Goal: Task Accomplishment & Management: Manage account settings

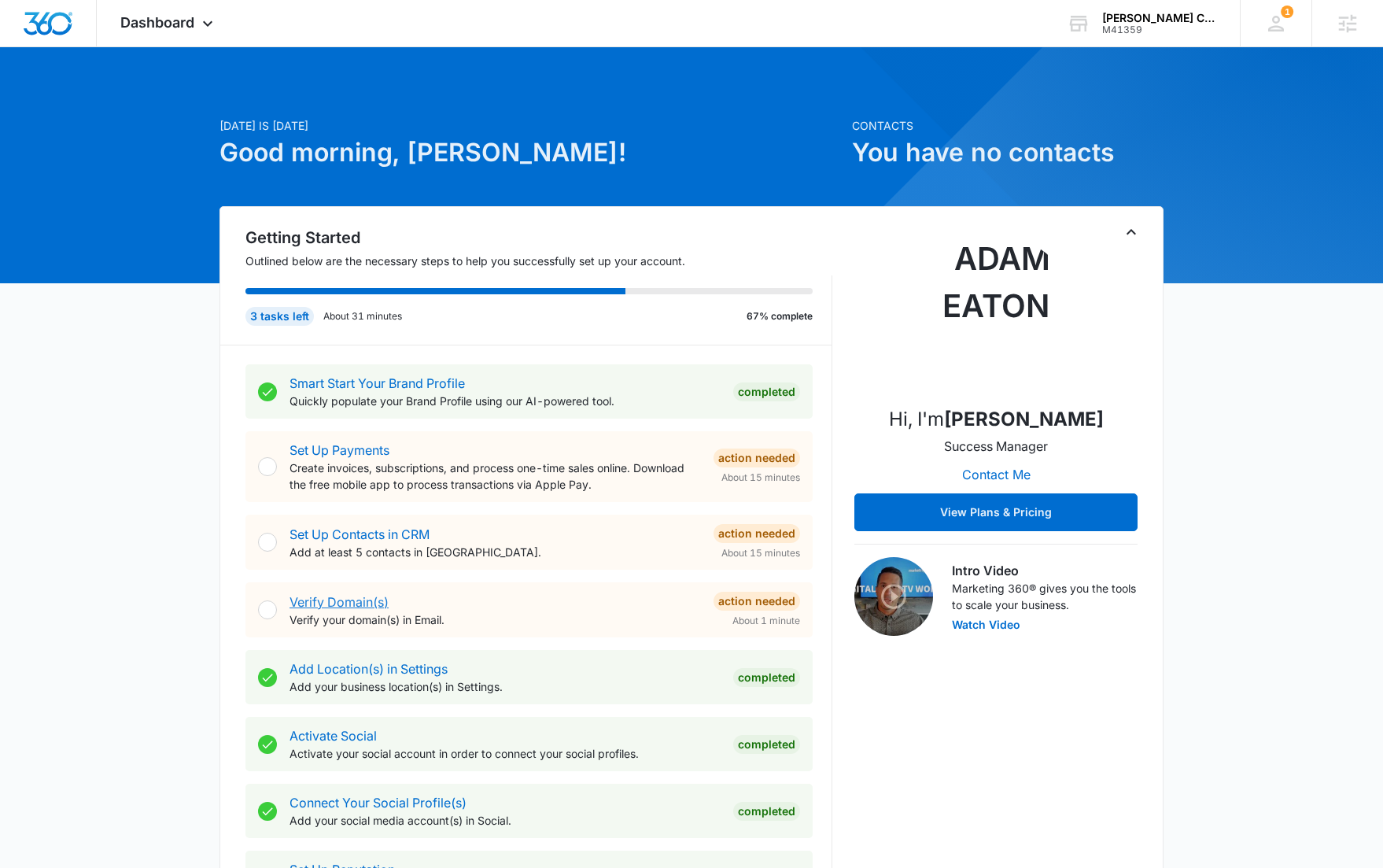
click at [342, 606] on link "Verify Domain(s)" at bounding box center [338, 602] width 99 height 16
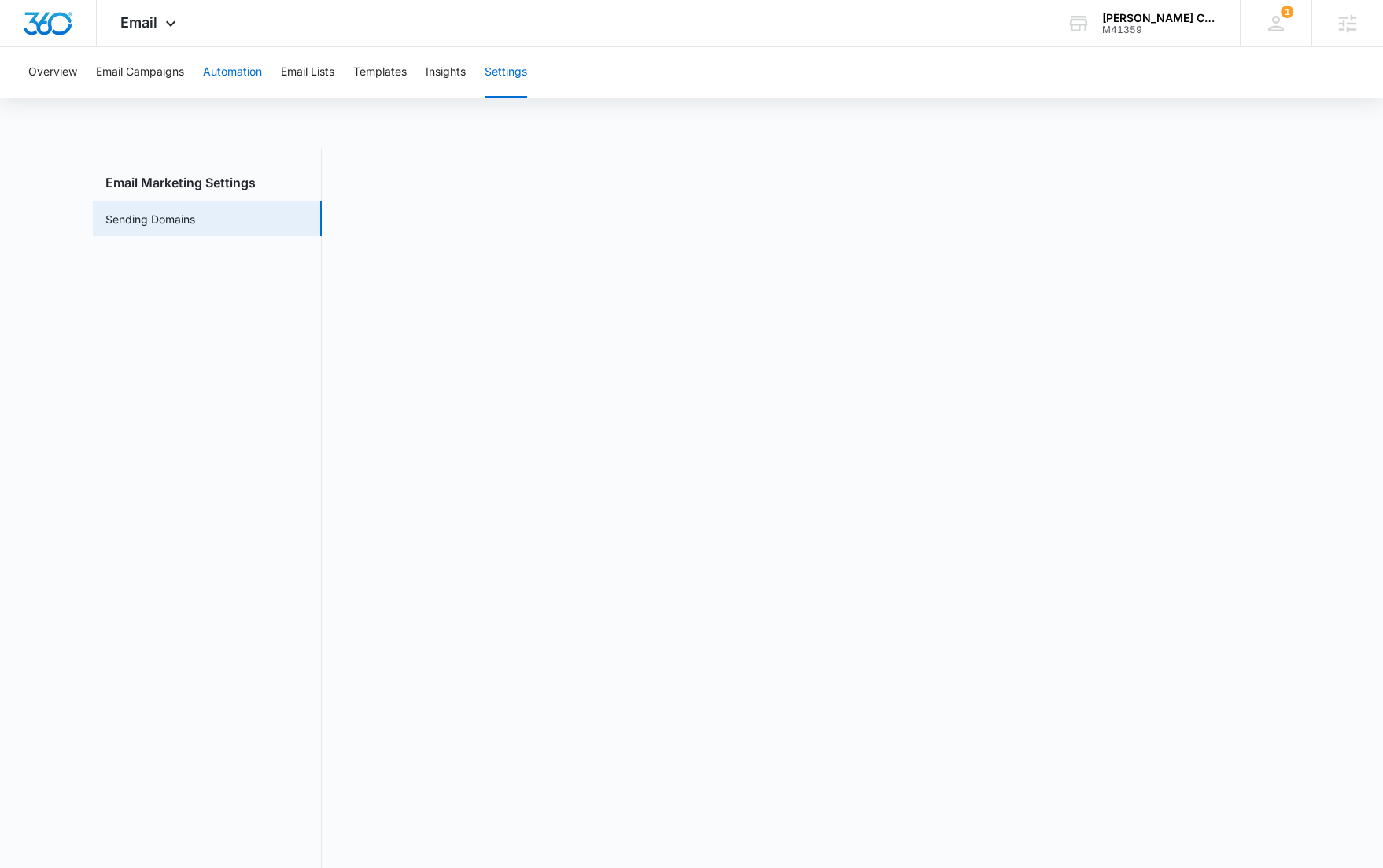
click at [238, 70] on button "Automation" at bounding box center [232, 72] width 59 height 51
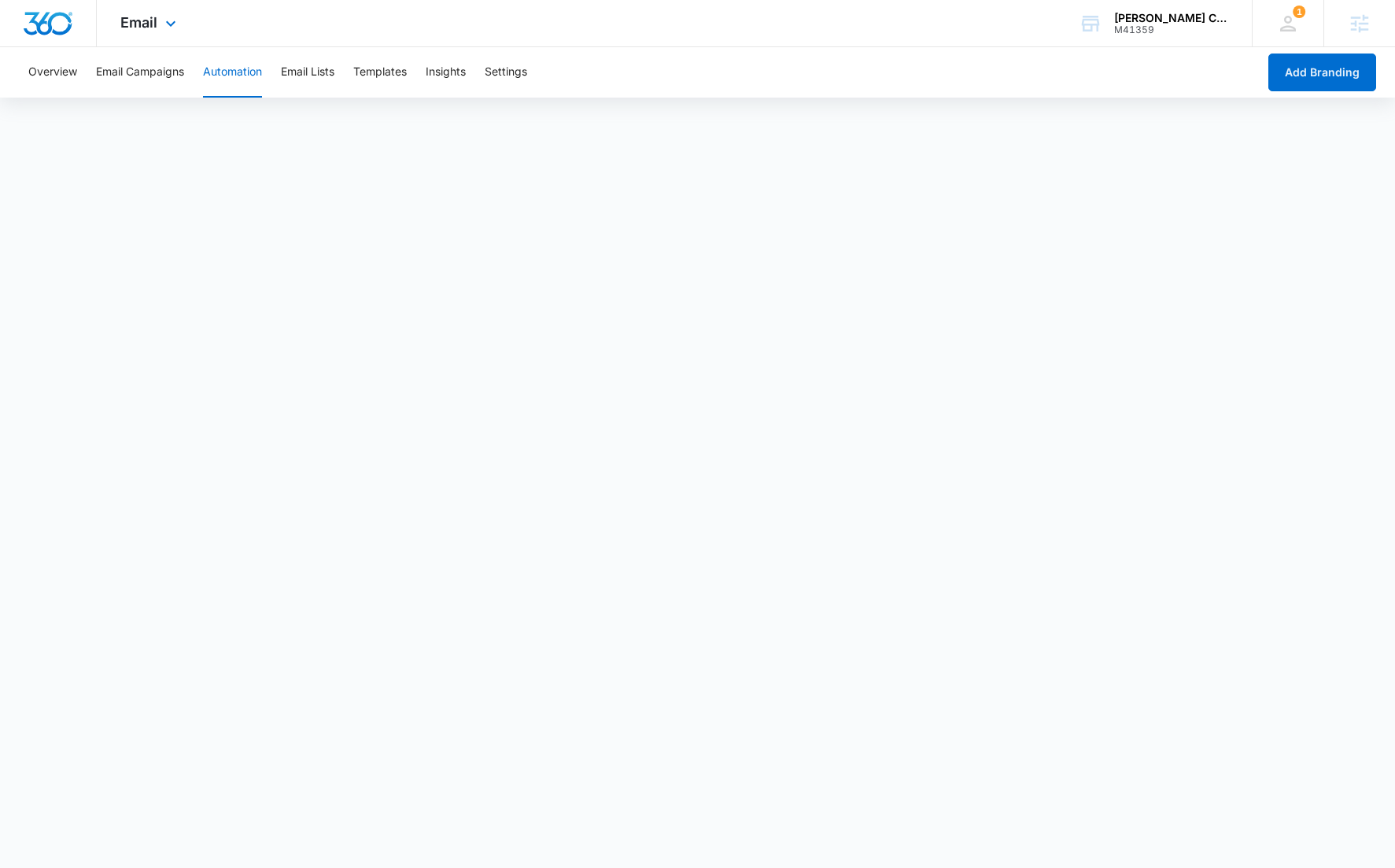
click at [32, 22] on img "Dashboard" at bounding box center [48, 23] width 51 height 24
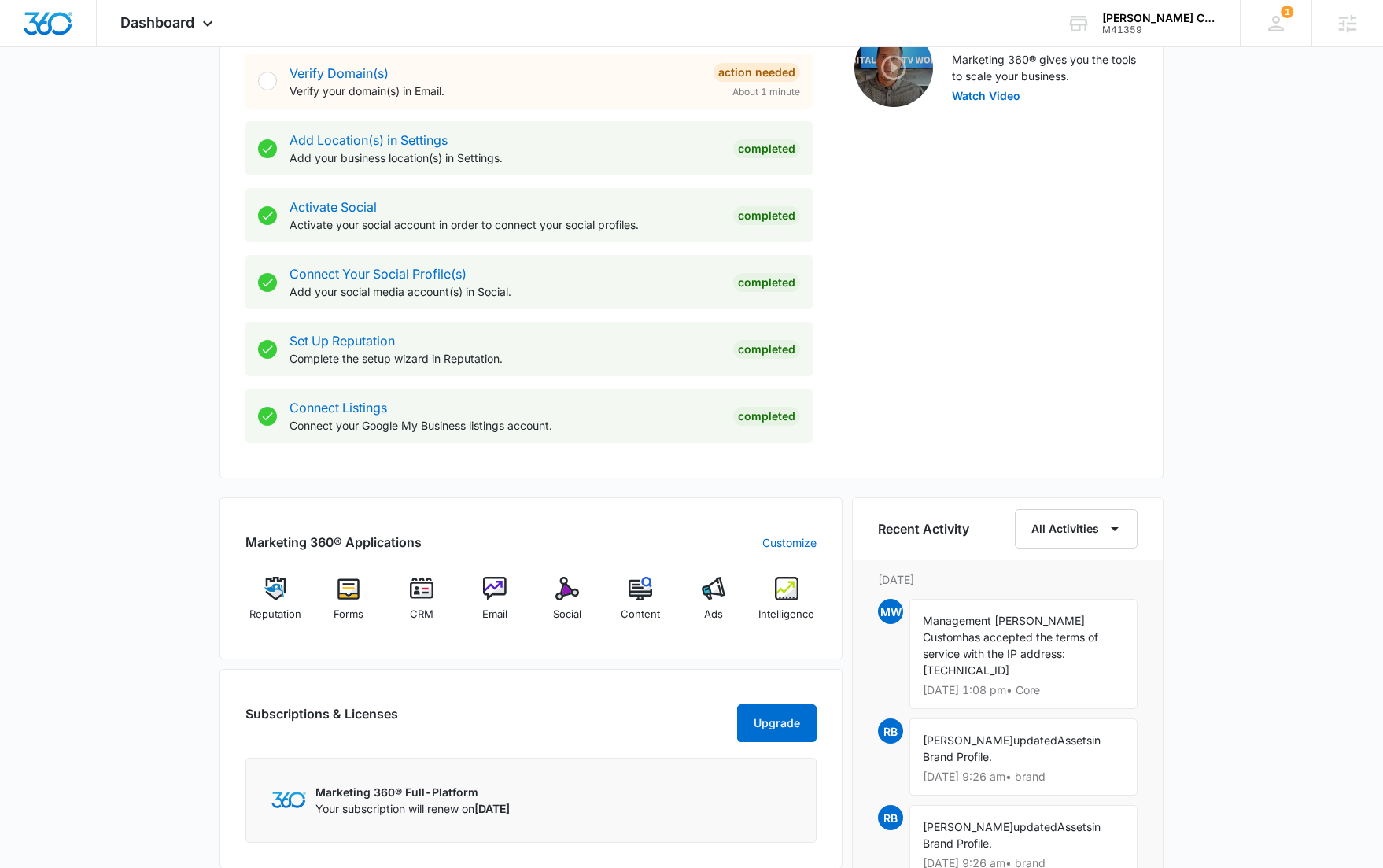
scroll to position [722, 0]
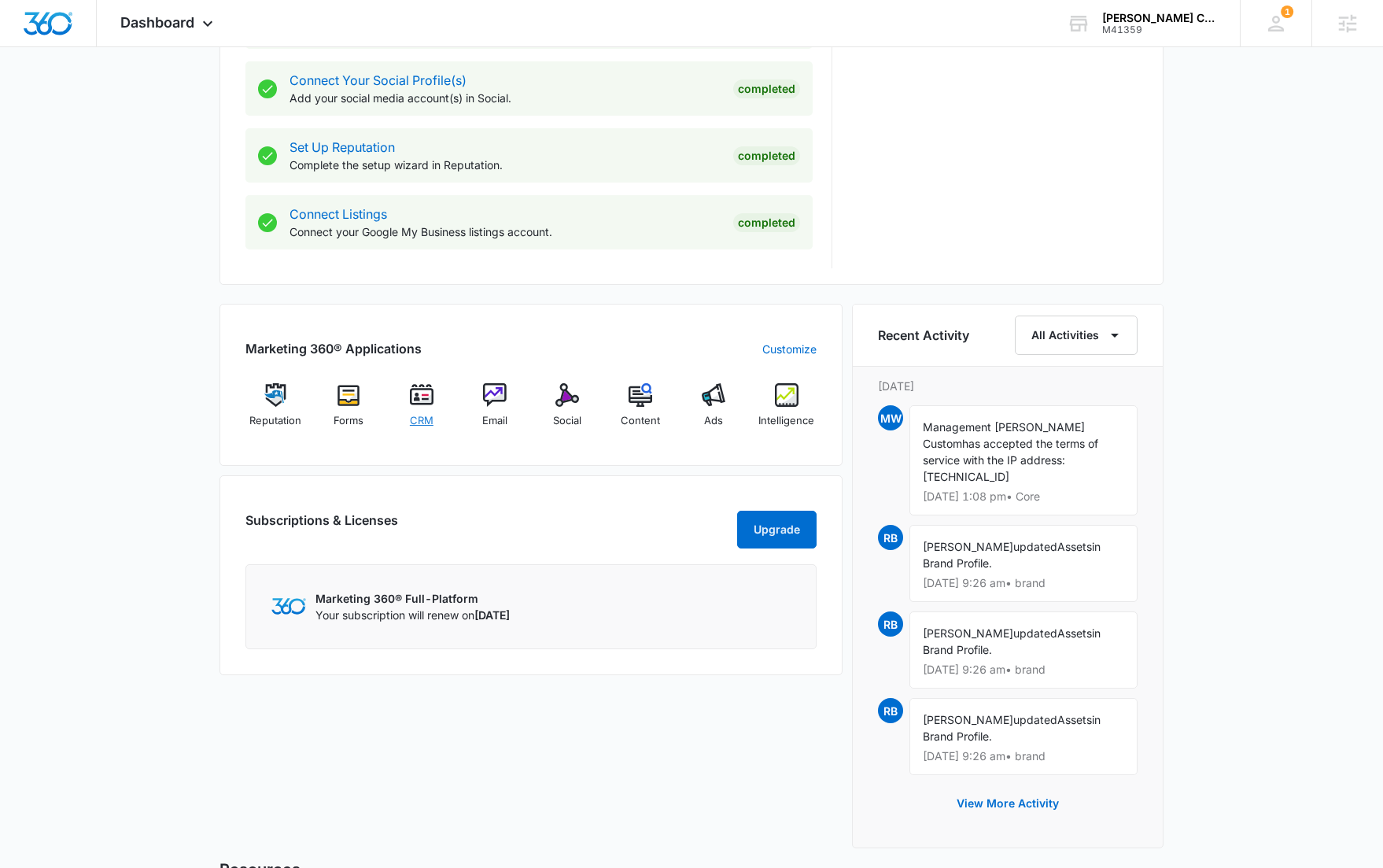
click at [432, 401] on img at bounding box center [421, 394] width 24 height 24
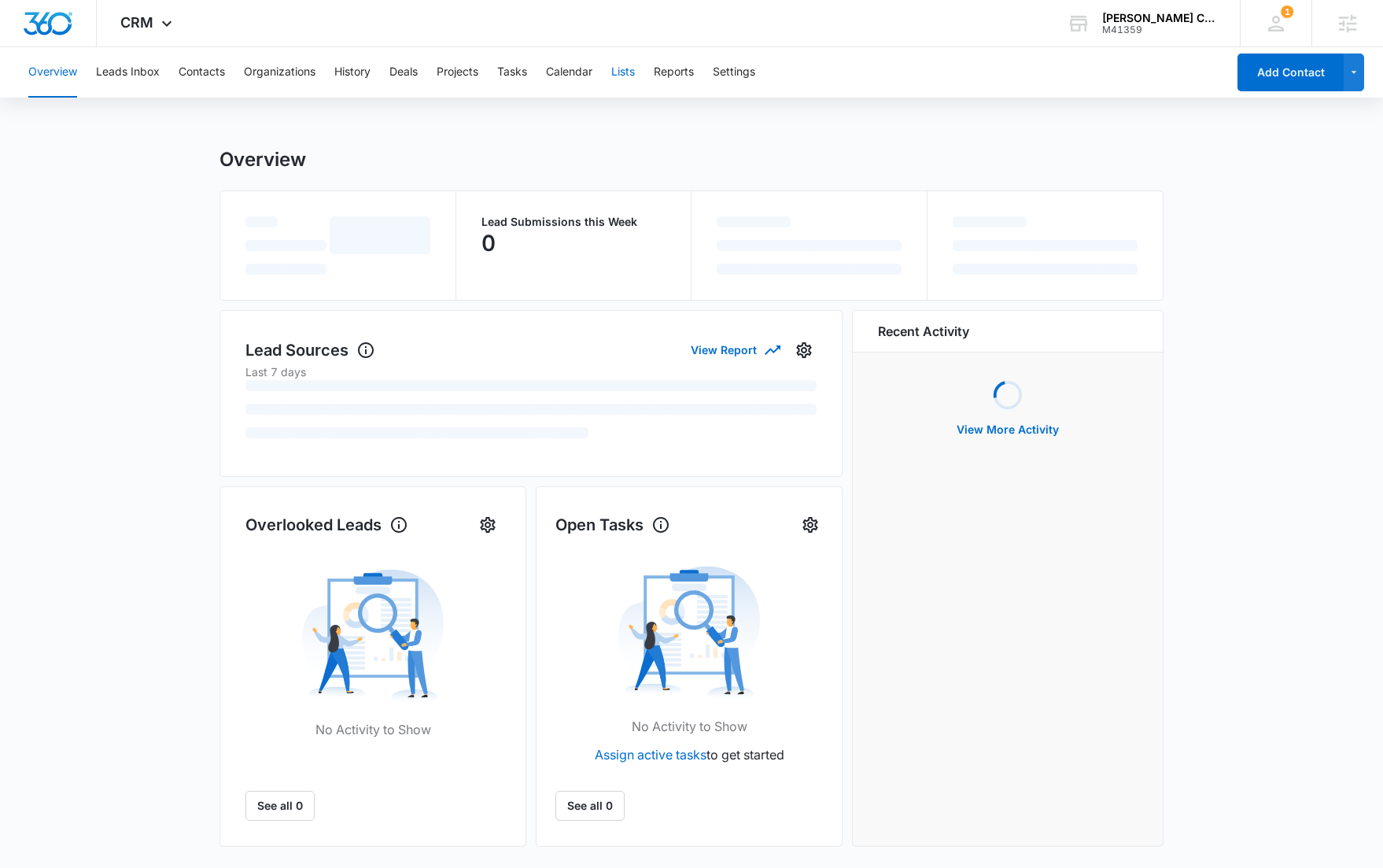
click at [616, 77] on button "Lists" at bounding box center [623, 72] width 24 height 51
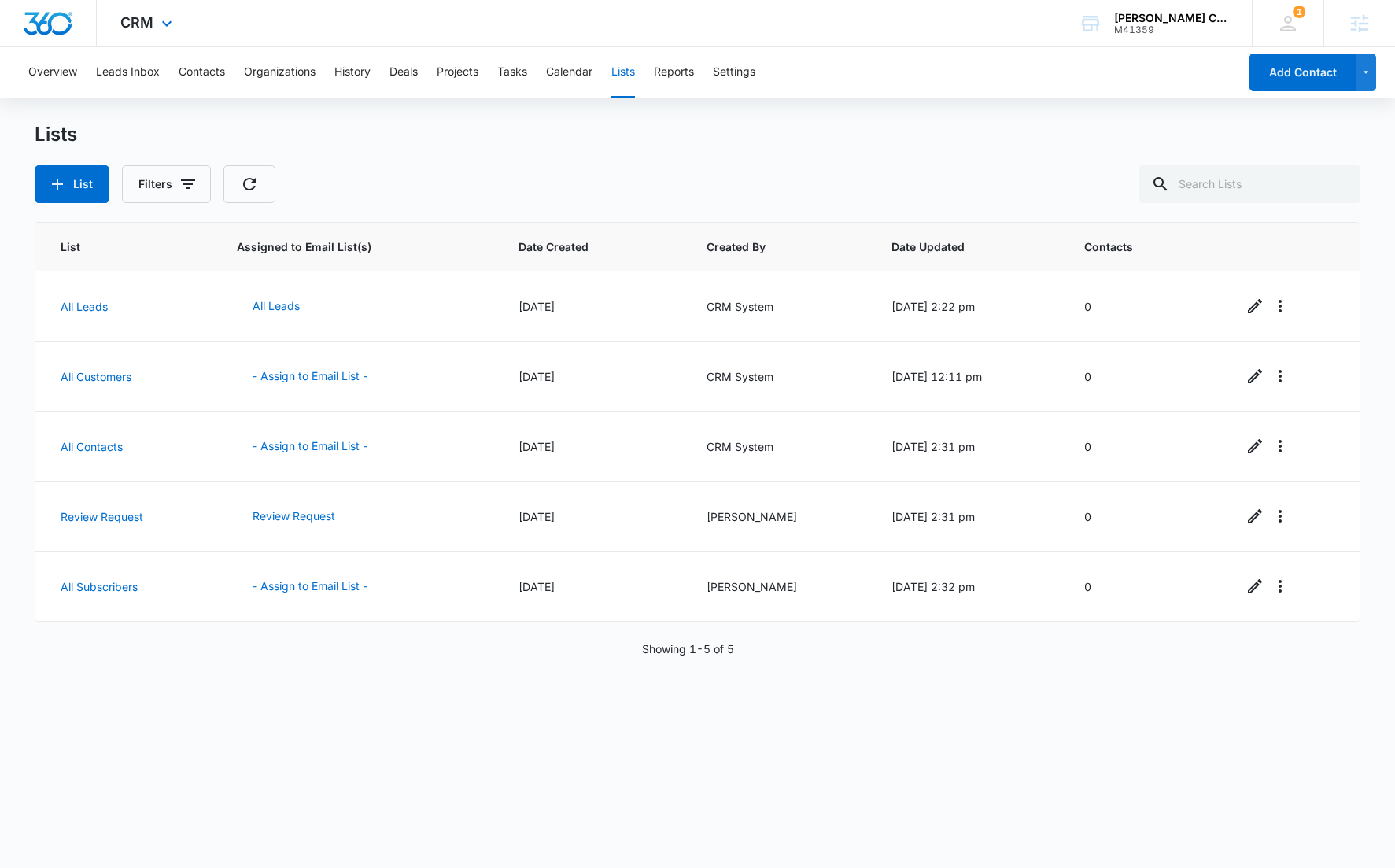
click at [179, 15] on div "CRM Apps Reputation Forms CRM Email Social Content Ads Intelligence Files Brand…" at bounding box center [149, 23] width 103 height 46
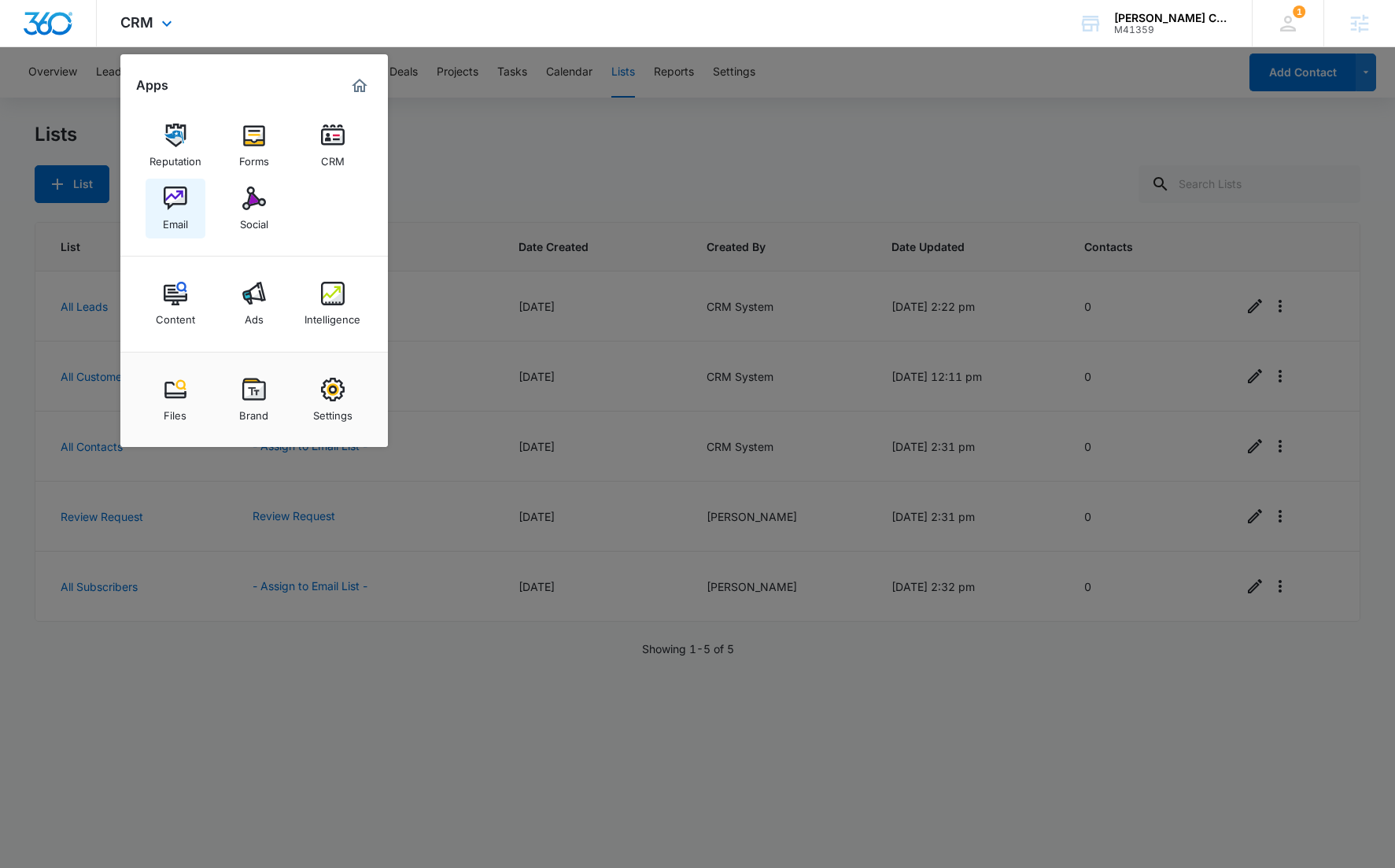
click at [190, 217] on link "Email" at bounding box center [174, 208] width 60 height 60
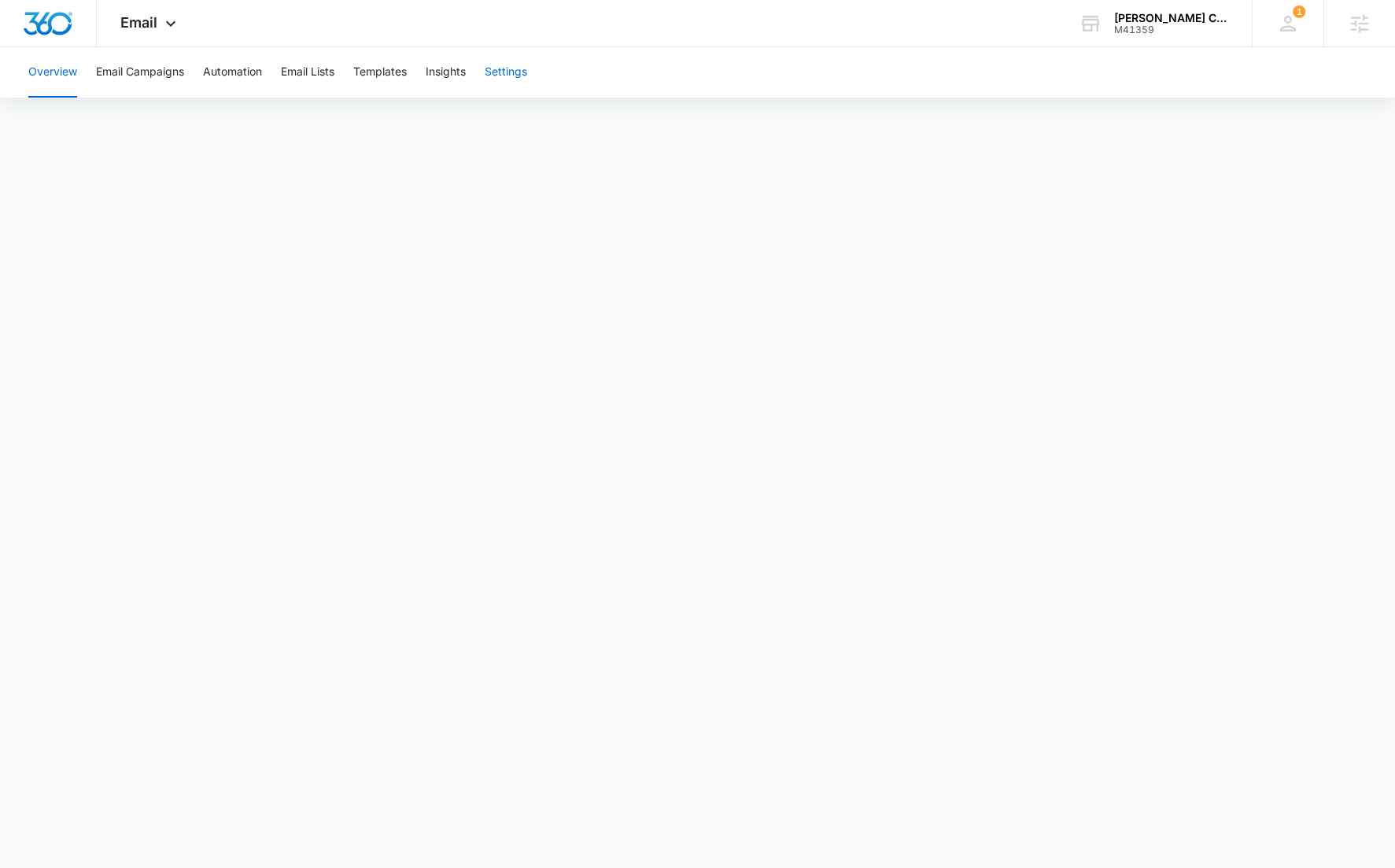
click at [506, 68] on button "Settings" at bounding box center [506, 72] width 43 height 51
click at [34, 24] on img "Dashboard" at bounding box center [48, 23] width 51 height 24
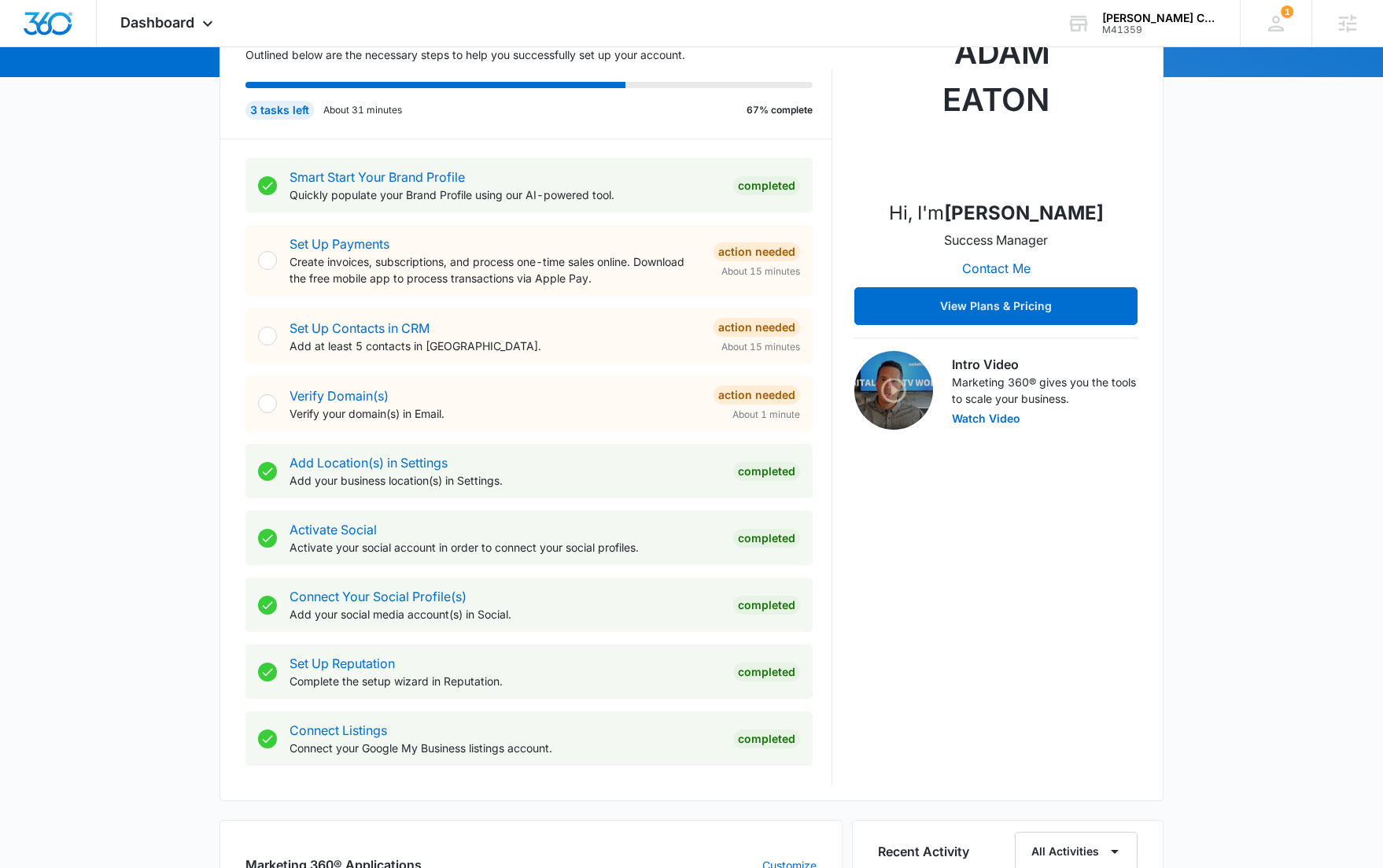
scroll to position [345, 0]
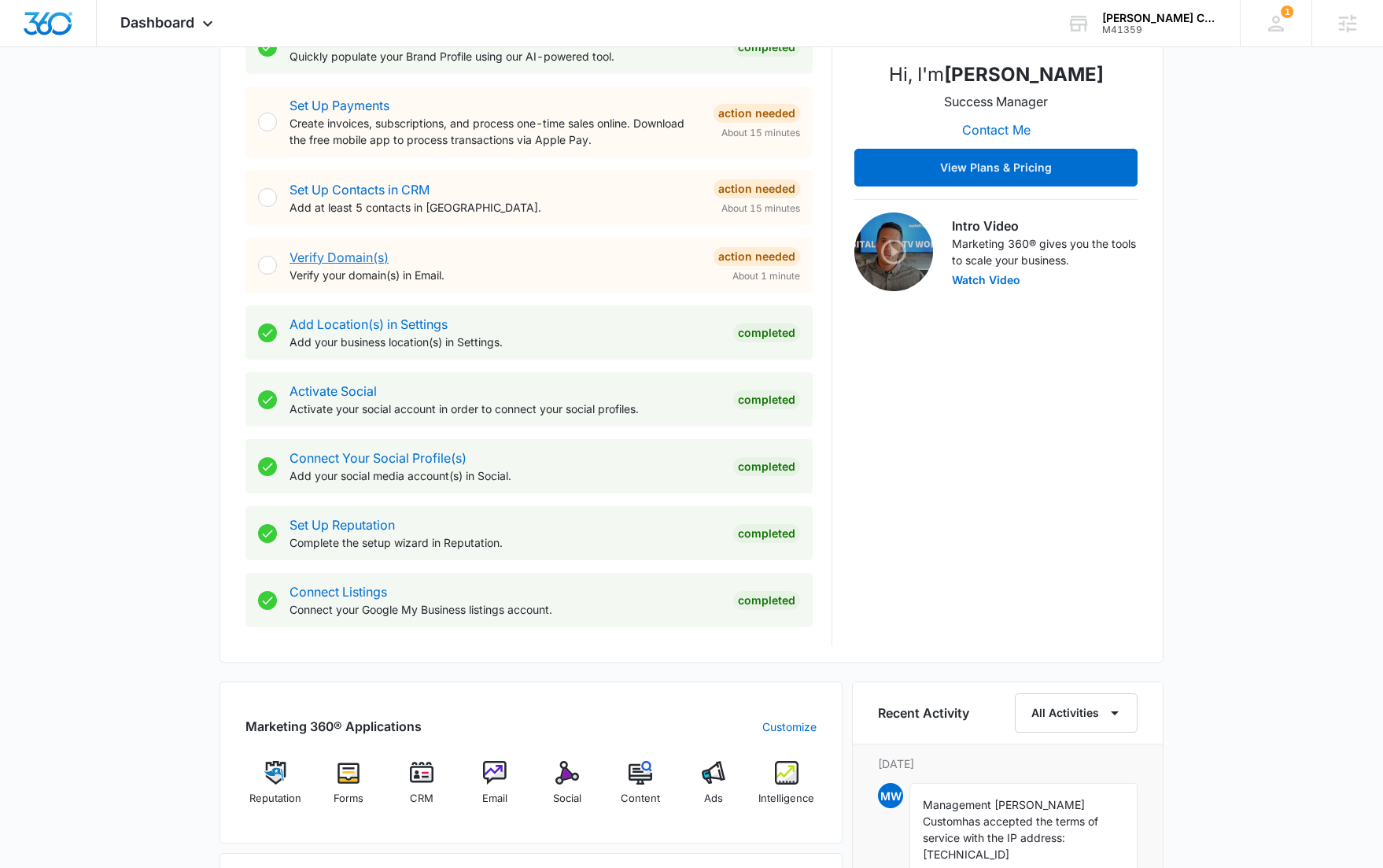
click at [356, 257] on link "Verify Domain(s)" at bounding box center [338, 257] width 99 height 16
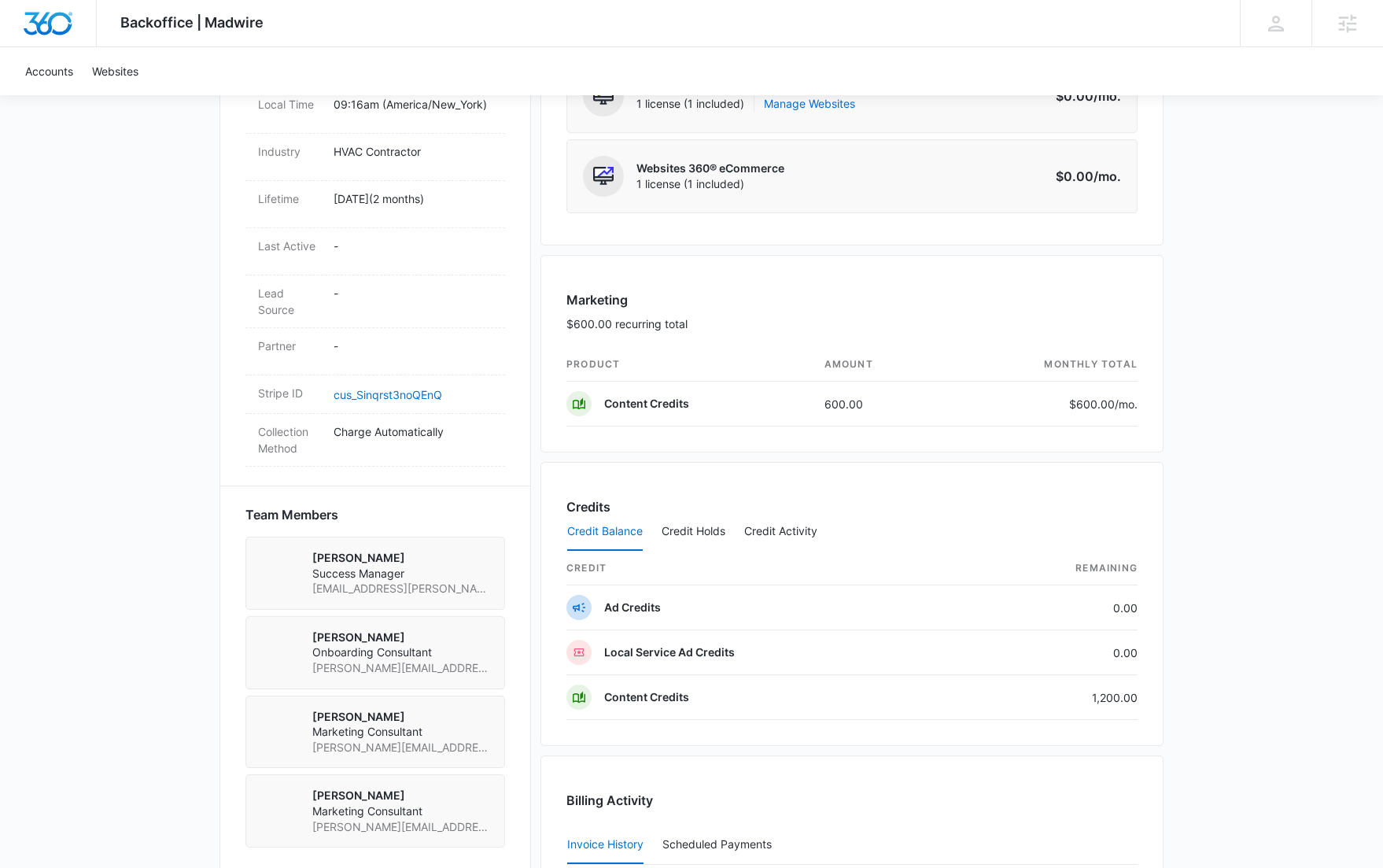
scroll to position [688, 0]
